Goal: Use online tool/utility: Utilize a website feature to perform a specific function

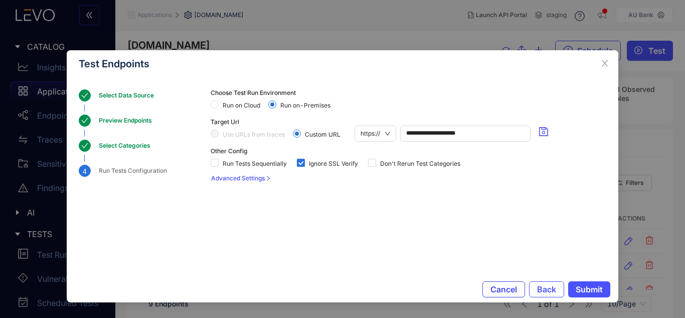
click at [514, 287] on span "Cancel" at bounding box center [504, 289] width 27 height 9
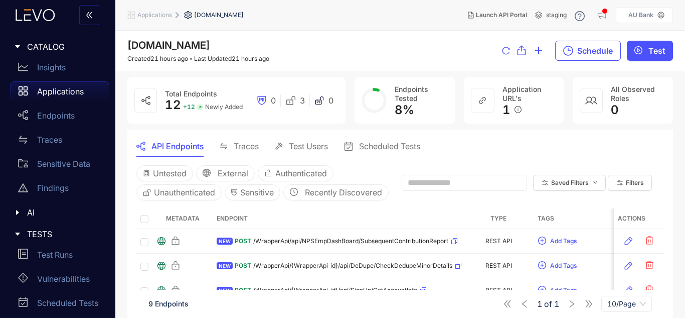
click at [43, 85] on div "Applications" at bounding box center [59, 91] width 99 height 20
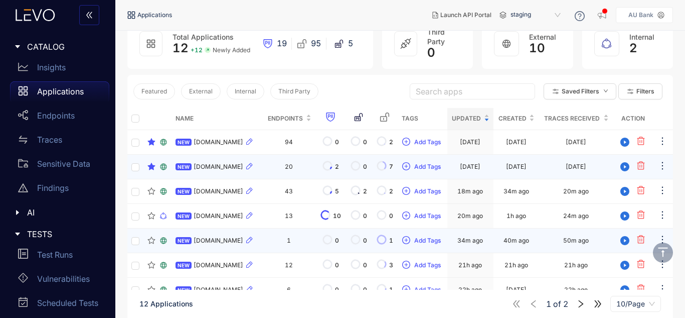
scroll to position [100, 0]
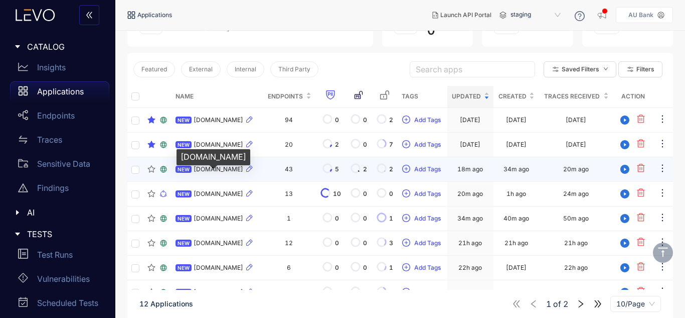
click at [238, 173] on span "[DOMAIN_NAME]" at bounding box center [219, 169] width 50 height 7
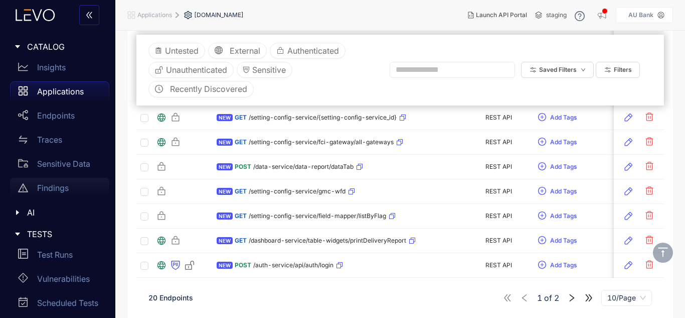
scroll to position [72, 0]
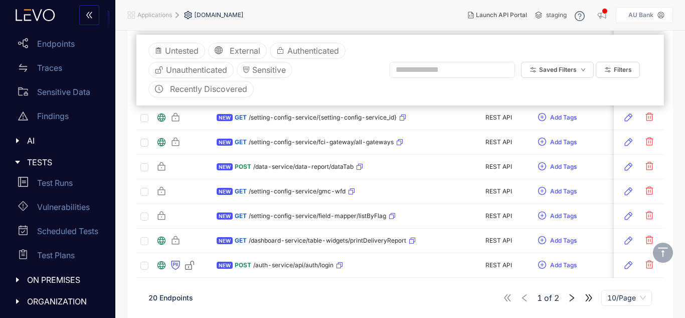
click at [17, 302] on icon "caret-right" at bounding box center [17, 301] width 3 height 5
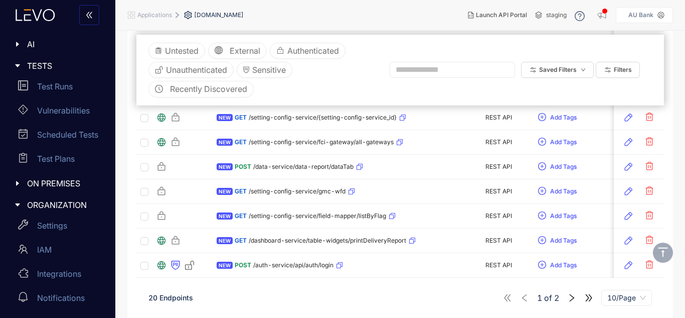
click at [16, 188] on div at bounding box center [20, 183] width 13 height 9
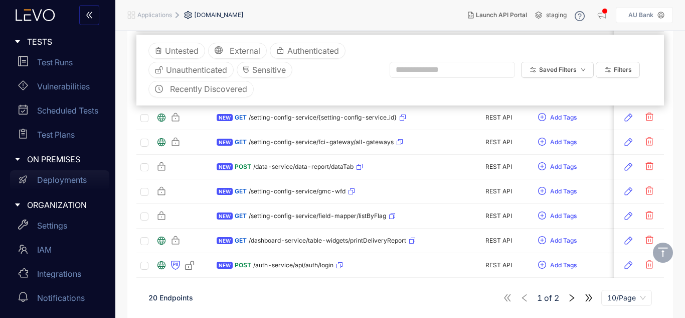
click at [40, 185] on div "Deployments" at bounding box center [59, 180] width 99 height 20
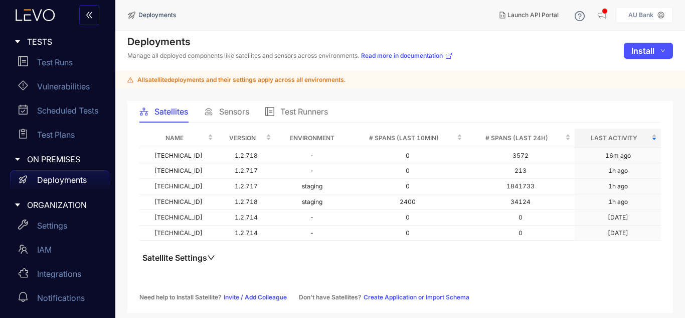
click at [285, 115] on span "Test Runners" at bounding box center [305, 111] width 48 height 9
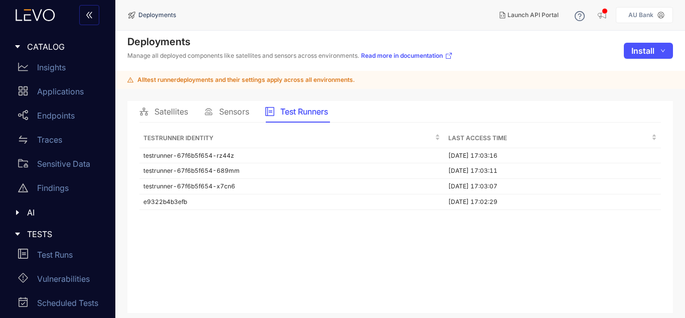
click at [366, 244] on div "Testrunner Identity Last Access Time testrunner-67f6b5f654-rz44z 10/10/2025, 17…" at bounding box center [401, 214] width 522 height 172
click at [48, 88] on p "Applications" at bounding box center [60, 91] width 47 height 9
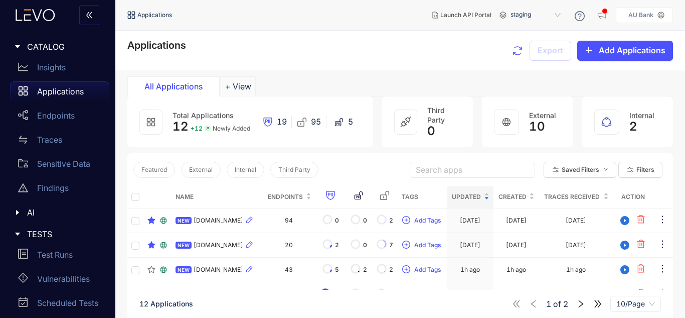
scroll to position [50, 0]
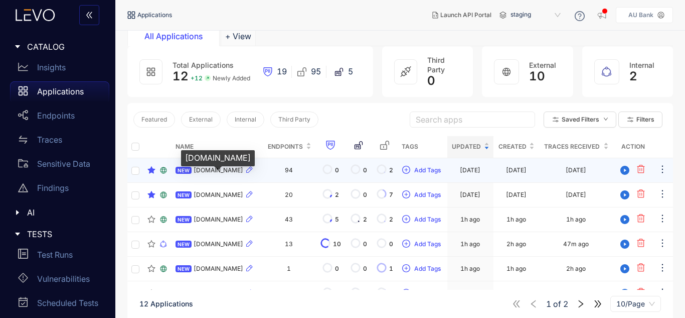
click at [210, 174] on span "[DOMAIN_NAME]" at bounding box center [219, 170] width 50 height 7
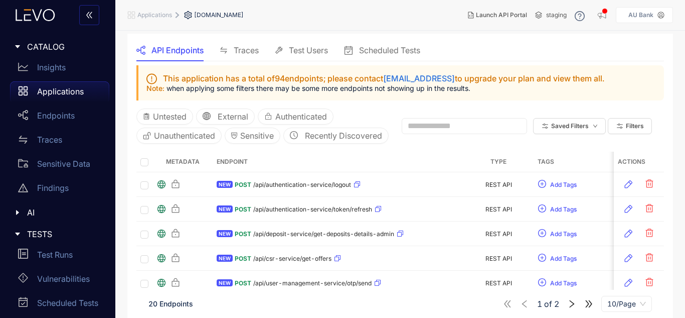
scroll to position [100, 0]
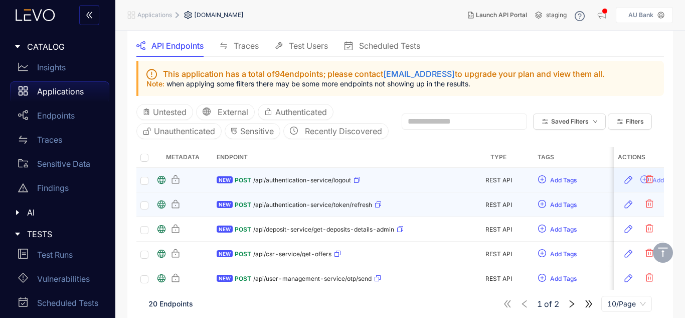
drag, startPoint x: 140, startPoint y: 196, endPoint x: 152, endPoint y: 211, distance: 19.7
click at [140, 192] on td at bounding box center [144, 180] width 16 height 25
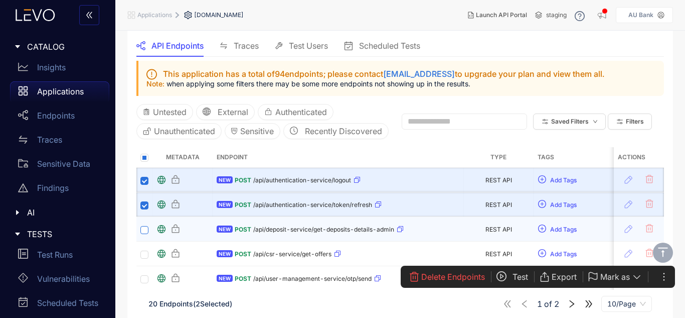
click at [146, 234] on label at bounding box center [145, 229] width 8 height 10
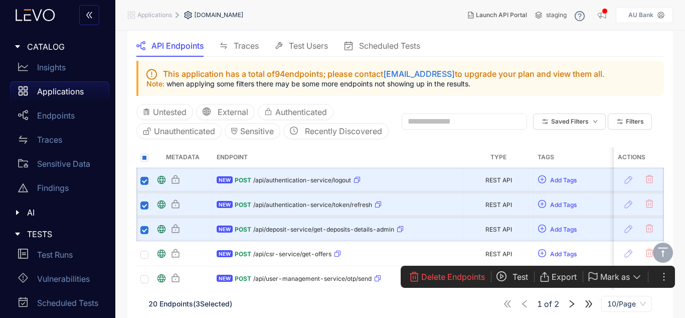
click at [521, 275] on span "Test" at bounding box center [521, 276] width 16 height 9
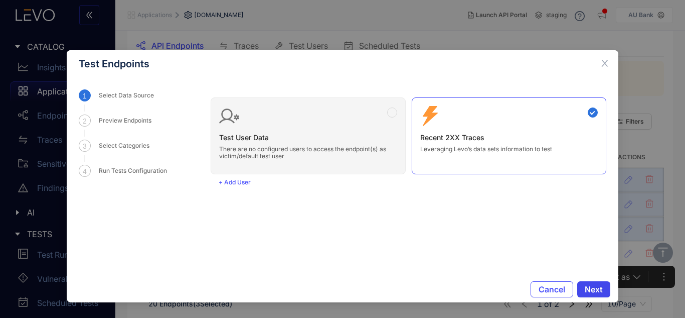
click at [587, 285] on span "Next" at bounding box center [594, 289] width 18 height 9
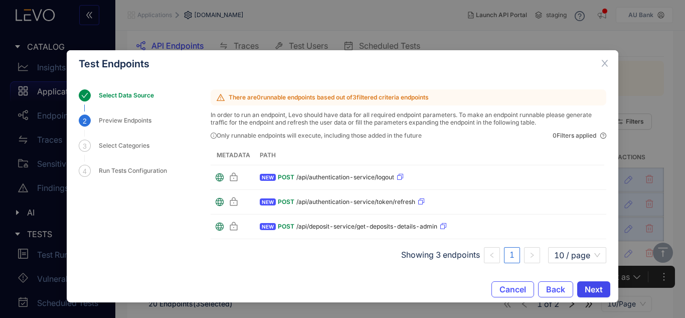
click at [585, 292] on span "Next" at bounding box center [594, 289] width 18 height 9
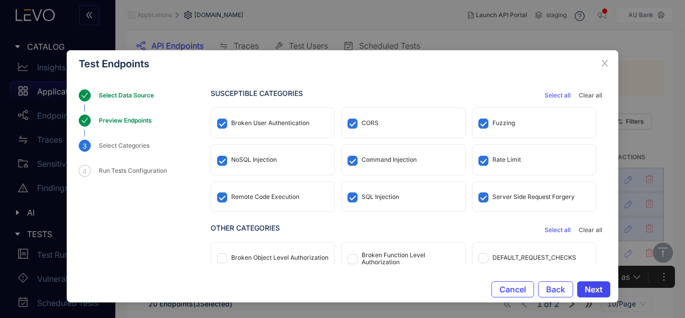
click at [583, 289] on button "Next" at bounding box center [594, 289] width 33 height 16
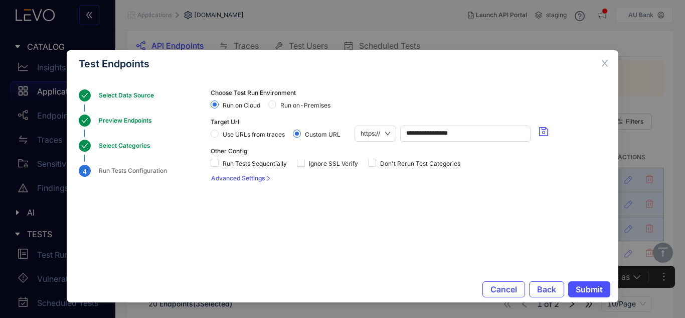
click at [291, 106] on span "Run on-Premises" at bounding box center [306, 105] width 58 height 7
click at [332, 163] on span "Ignore SSL Verify" at bounding box center [333, 163] width 57 height 7
click at [594, 282] on button "Submit" at bounding box center [590, 289] width 42 height 16
click at [584, 290] on span "Submit" at bounding box center [589, 289] width 27 height 9
click at [590, 294] on span "Submit" at bounding box center [589, 289] width 27 height 9
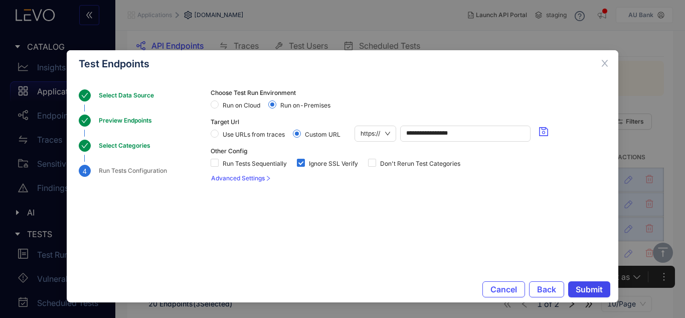
click at [589, 292] on span "Submit" at bounding box center [589, 289] width 27 height 9
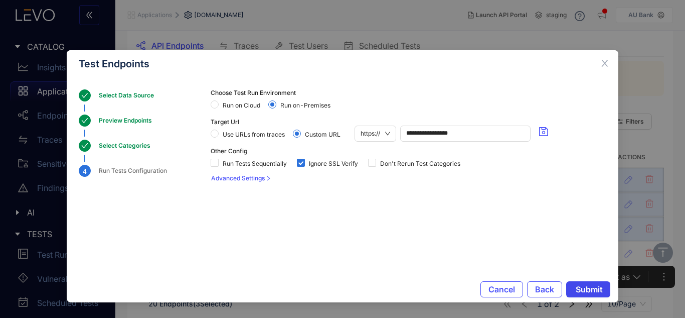
click at [589, 292] on span "Submit" at bounding box center [589, 289] width 27 height 9
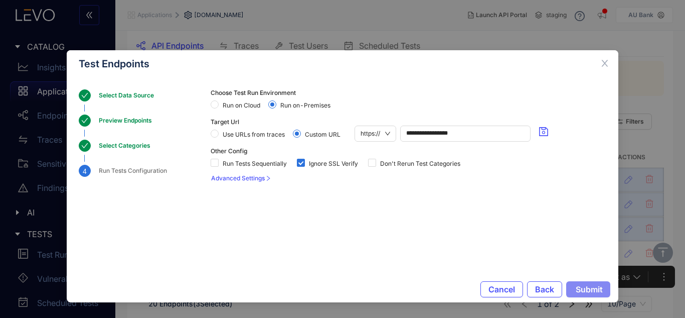
click at [589, 292] on span "Submit" at bounding box center [589, 289] width 27 height 9
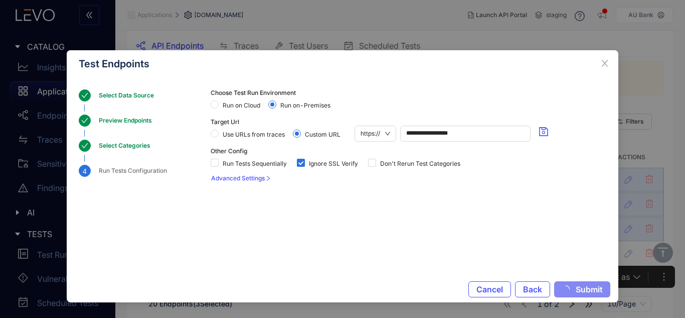
click at [589, 292] on span "Submit" at bounding box center [589, 289] width 27 height 9
click at [588, 292] on span "Submit" at bounding box center [589, 289] width 27 height 9
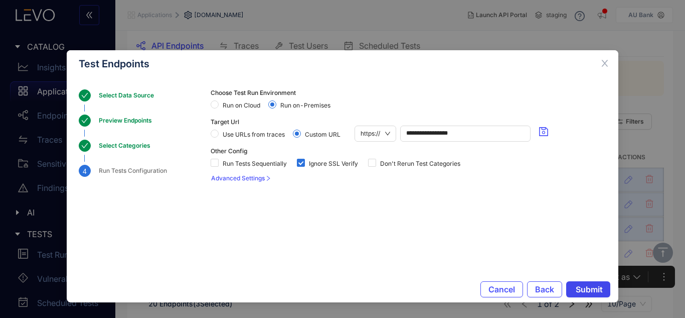
click at [588, 292] on span "Submit" at bounding box center [589, 289] width 27 height 9
click at [588, 291] on span "Submit" at bounding box center [589, 289] width 27 height 9
click at [585, 290] on span "Submit" at bounding box center [589, 289] width 27 height 9
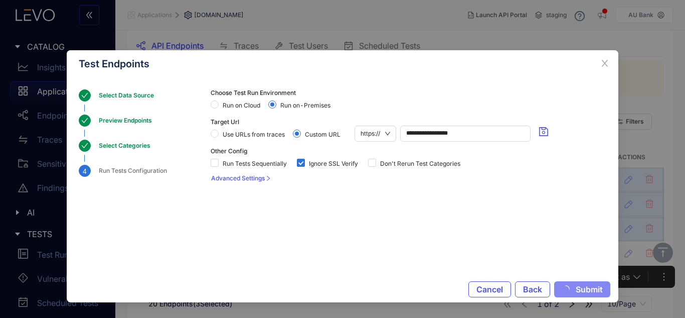
click at [585, 290] on span "Submit" at bounding box center [589, 289] width 27 height 9
